Goal: Information Seeking & Learning: Find specific page/section

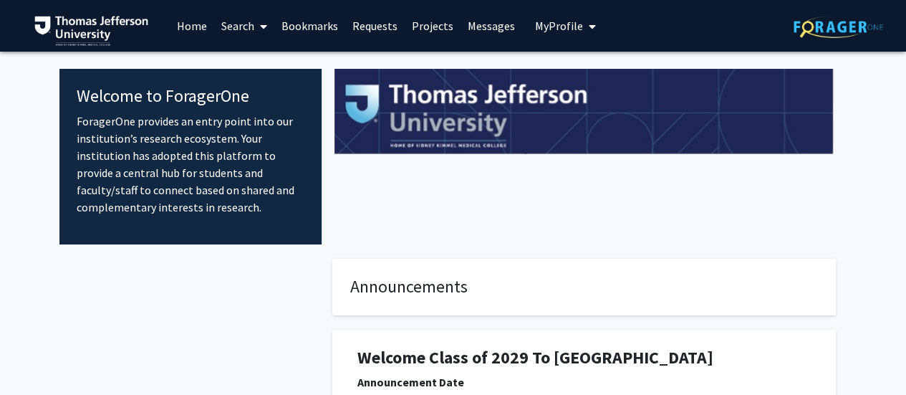
click at [182, 27] on link "Home" at bounding box center [192, 26] width 44 height 50
click at [219, 27] on link "Search" at bounding box center [244, 26] width 60 height 50
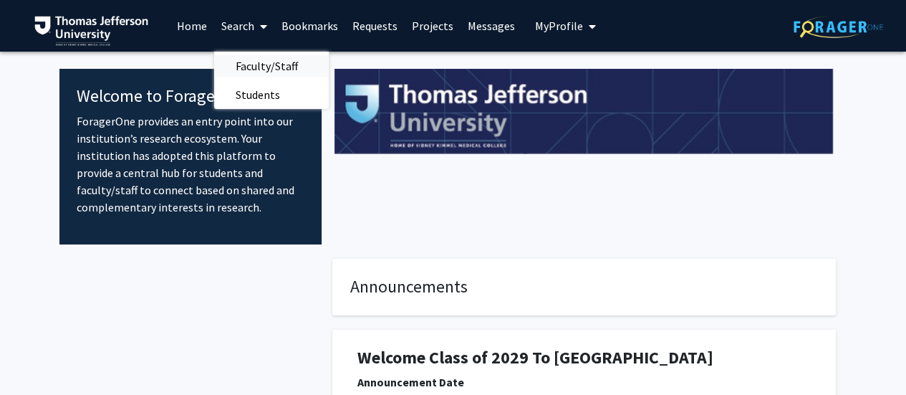
click at [266, 62] on span "Faculty/Staff" at bounding box center [266, 66] width 105 height 29
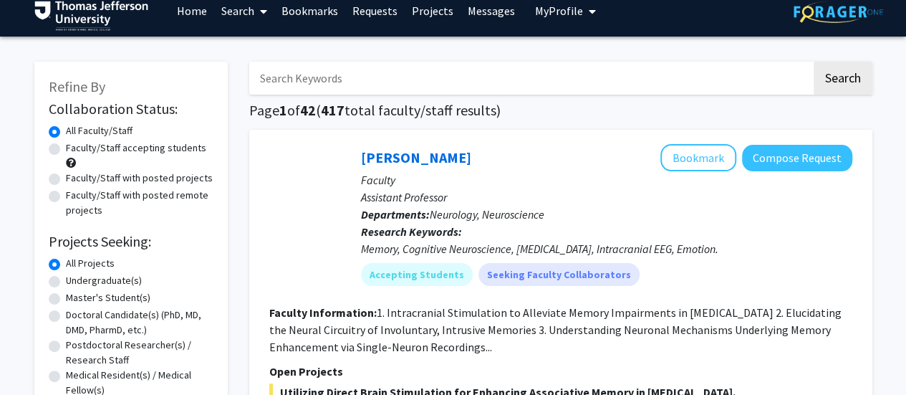
scroll to position [14, 0]
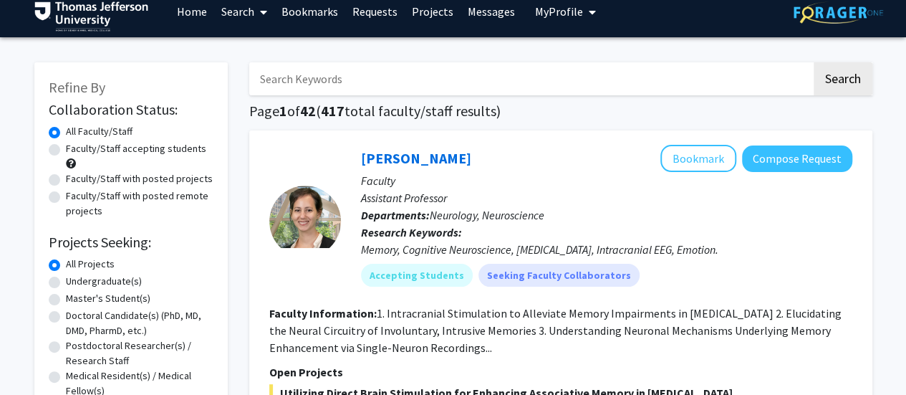
click at [350, 77] on input "Search Keywords" at bounding box center [530, 78] width 562 height 33
type input "sara"
click at [814, 62] on button "Search" at bounding box center [843, 78] width 59 height 33
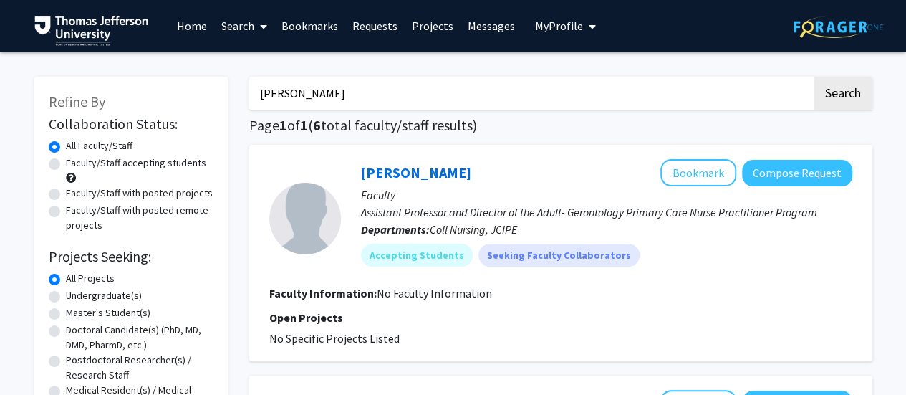
click at [66, 168] on label "Faculty/Staff accepting students" at bounding box center [136, 162] width 140 height 15
click at [66, 165] on input "Faculty/Staff accepting students" at bounding box center [70, 159] width 9 height 9
radio input "true"
click at [405, 96] on input "sara" at bounding box center [530, 93] width 562 height 33
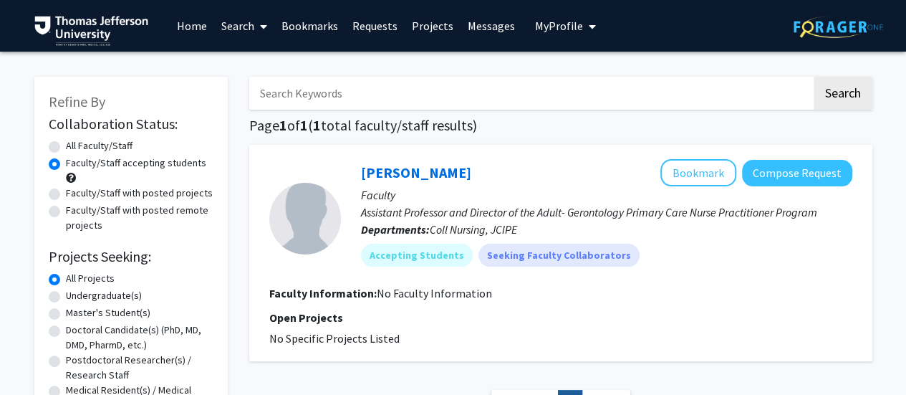
click at [235, 114] on div "Refine By Collaboration Status: Collaboration Status All Faculty/Staff Collabor…" at bounding box center [131, 314] width 215 height 505
click at [66, 193] on label "Faculty/Staff with posted projects" at bounding box center [139, 193] width 147 height 15
click at [66, 193] on input "Faculty/Staff with posted projects" at bounding box center [70, 190] width 9 height 9
radio input "true"
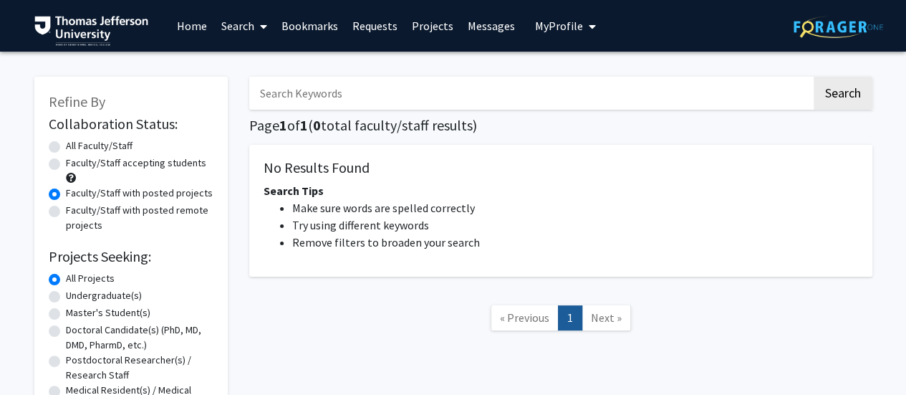
click at [51, 170] on div "Faculty/Staff accepting students" at bounding box center [131, 170] width 165 height 30
click at [66, 164] on label "Faculty/Staff accepting students" at bounding box center [136, 162] width 140 height 15
click at [66, 164] on input "Faculty/Staff accepting students" at bounding box center [70, 159] width 9 height 9
radio input "true"
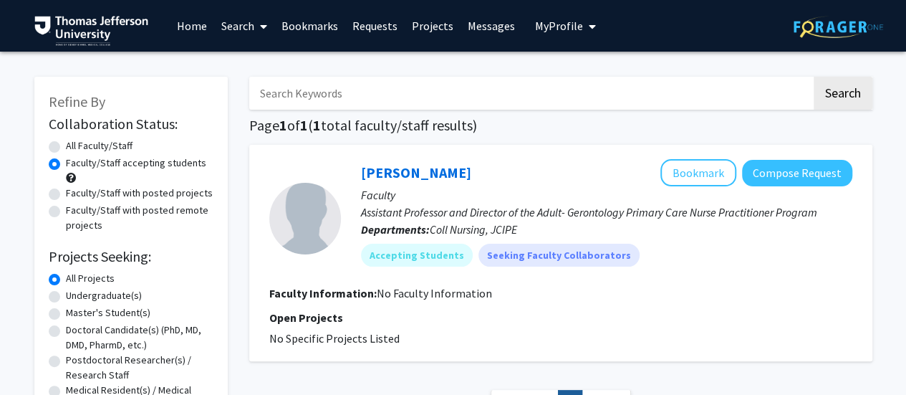
click at [248, 39] on link "Search" at bounding box center [244, 26] width 60 height 50
click at [264, 62] on span "Faculty/Staff" at bounding box center [266, 66] width 105 height 29
radio input "true"
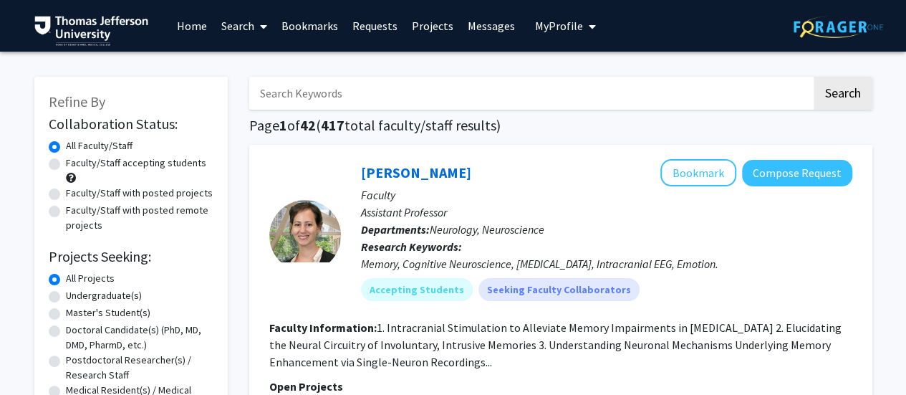
click at [66, 165] on label "Faculty/Staff accepting students" at bounding box center [136, 162] width 140 height 15
click at [66, 165] on input "Faculty/Staff accepting students" at bounding box center [70, 159] width 9 height 9
radio input "true"
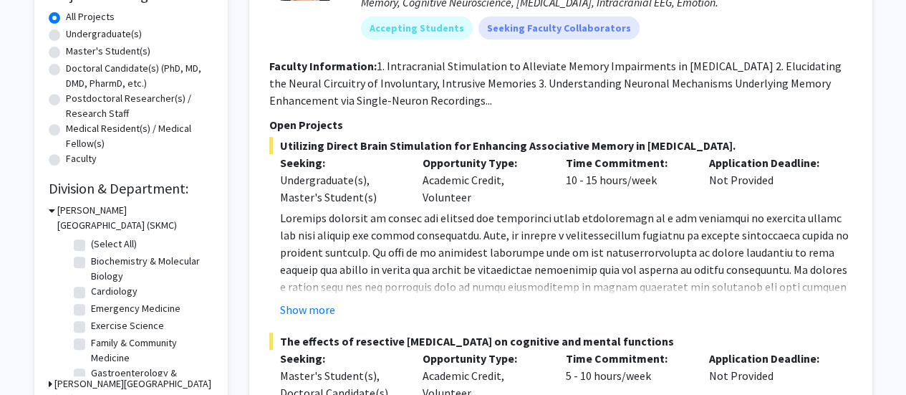
scroll to position [260, 0]
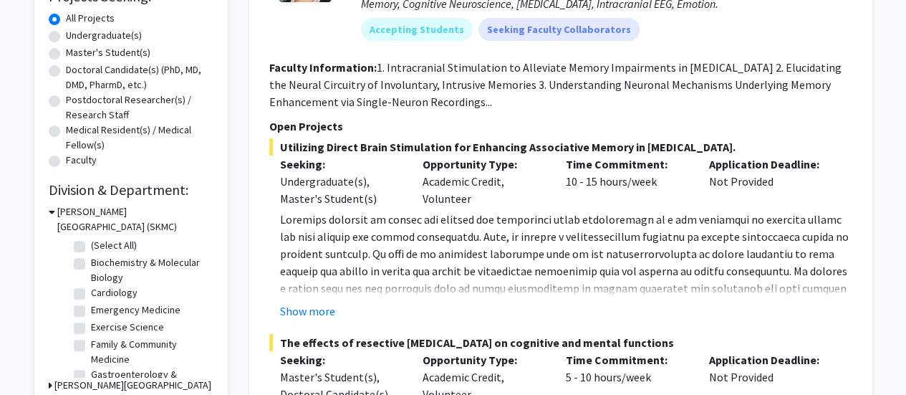
click at [66, 71] on label "Doctoral Candidate(s) (PhD, MD, DMD, PharmD, etc.)" at bounding box center [140, 77] width 148 height 30
click at [66, 71] on input "Doctoral Candidate(s) (PhD, MD, DMD, PharmD, etc.)" at bounding box center [70, 66] width 9 height 9
radio input "true"
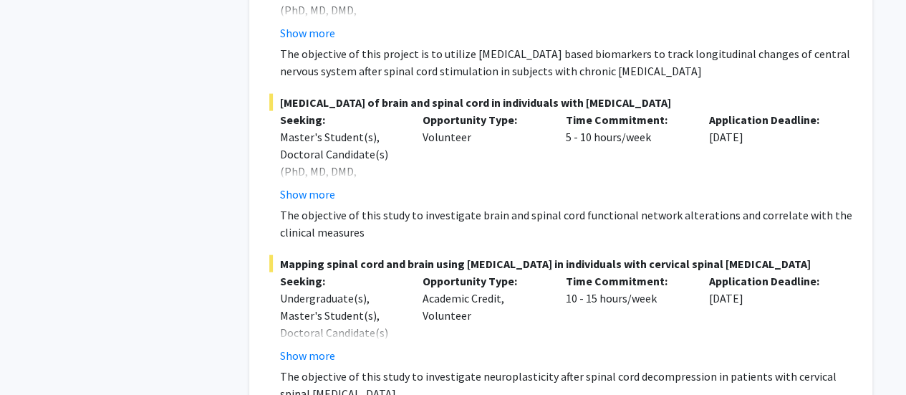
scroll to position [6956, 0]
